Goal: Task Accomplishment & Management: Complete application form

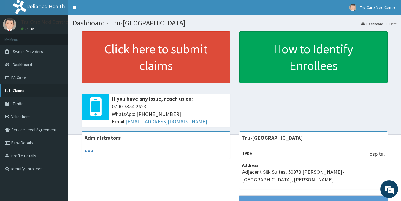
click at [28, 90] on link "Claims" at bounding box center [34, 90] width 68 height 13
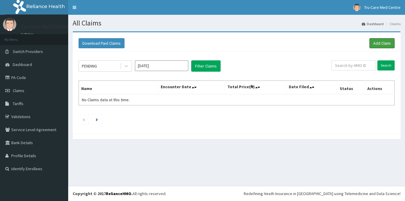
click at [382, 44] on link "Add Claim" at bounding box center [381, 43] width 25 height 10
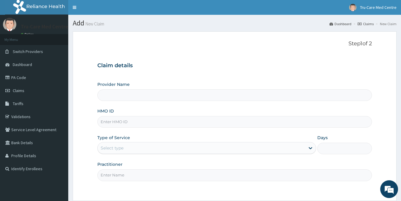
click at [137, 119] on input "HMO ID" at bounding box center [234, 122] width 275 height 12
paste input "NPM/10315/A"
type input "NPM/10315/A"
type input "Tru-Care Medical Centre"
type input "NPM/10315/A"
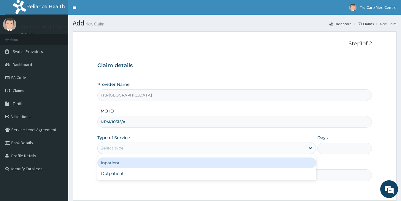
click at [125, 152] on div "Select type" at bounding box center [201, 148] width 207 height 9
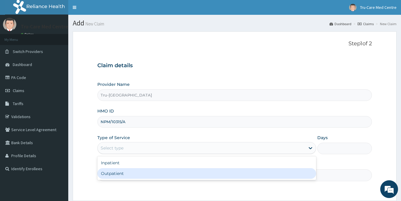
click at [118, 171] on div "Outpatient" at bounding box center [206, 173] width 219 height 11
type input "1"
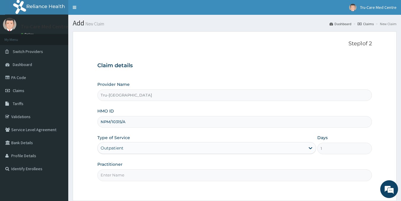
click at [122, 171] on input "Practitioner" at bounding box center [234, 176] width 275 height 12
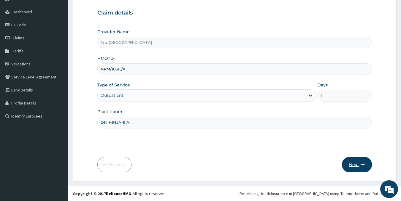
type input "DR. HINJARI A."
click at [358, 169] on button "Next" at bounding box center [357, 164] width 30 height 15
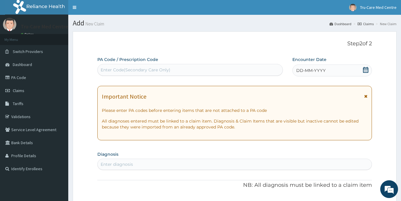
drag, startPoint x: 109, startPoint y: 68, endPoint x: 118, endPoint y: 65, distance: 8.9
click at [110, 68] on div "Enter Code(Secondary Care Only)" at bounding box center [136, 70] width 70 height 6
paste input "PA/DE224E"
type input "PA/DE224E"
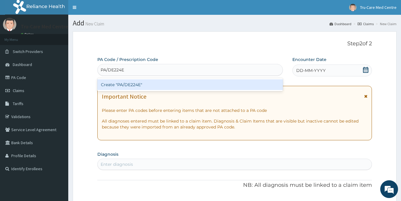
click at [179, 83] on div "Create "PA/DE224E"" at bounding box center [190, 84] width 186 height 11
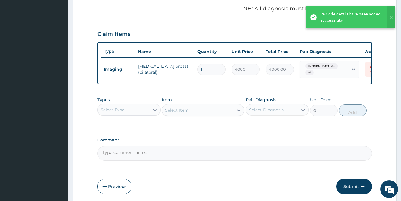
scroll to position [205, 0]
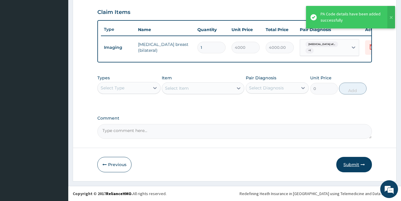
click at [349, 167] on button "Submit" at bounding box center [354, 164] width 36 height 15
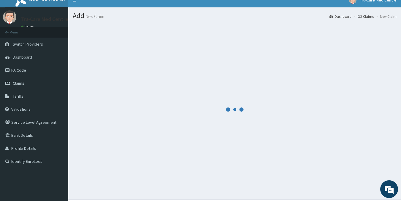
scroll to position [0, 0]
